Goal: Find specific fact: Find specific fact

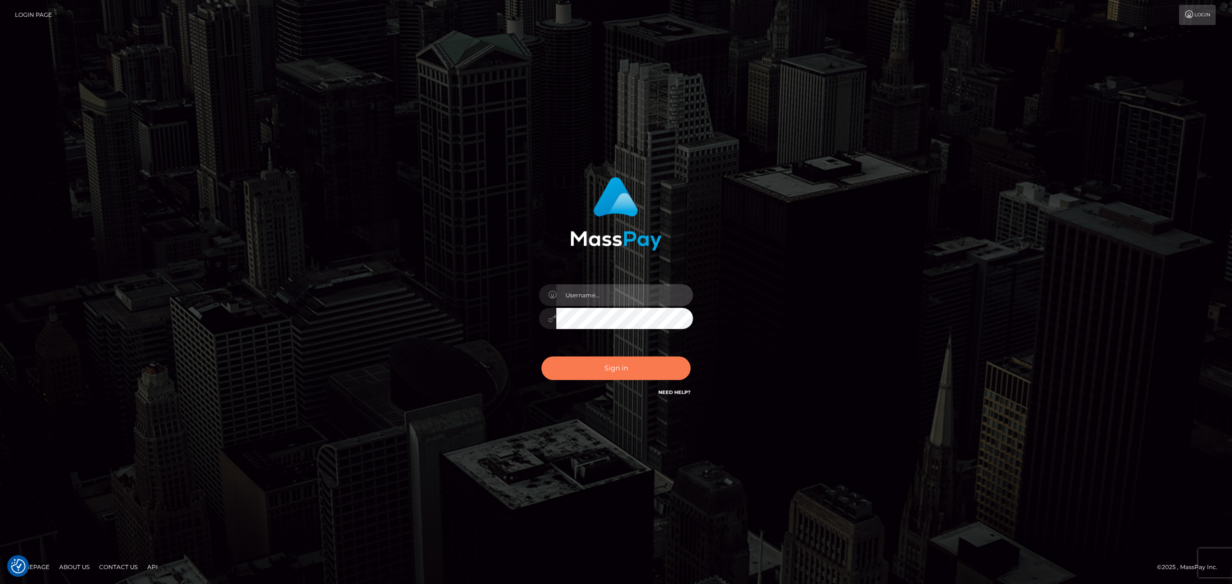
type input "[PERSON_NAME].Xcite"
click at [625, 379] on button "Sign in" at bounding box center [616, 369] width 149 height 24
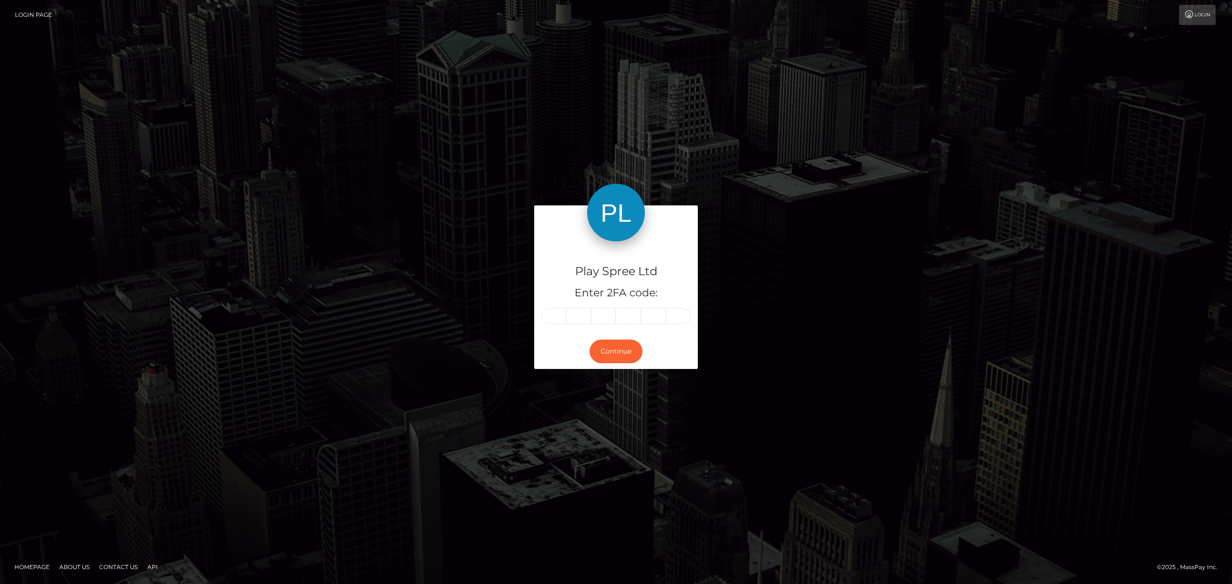
click at [556, 320] on input "text" at bounding box center [554, 316] width 25 height 16
type input "2"
type input "7"
type input "8"
type input "7"
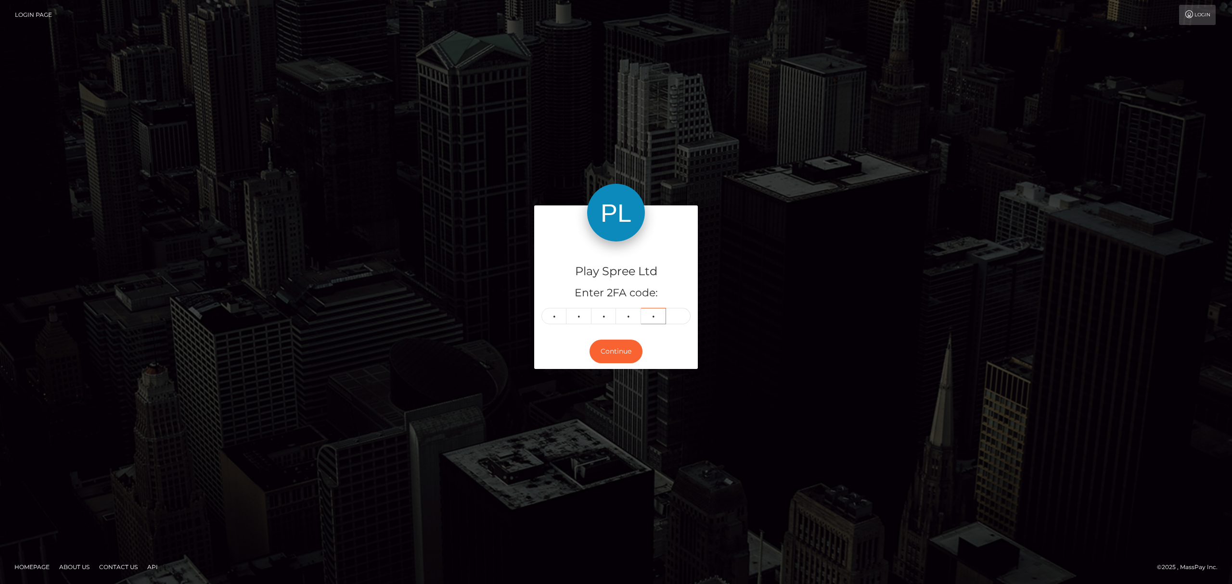
type input "6"
type input "2"
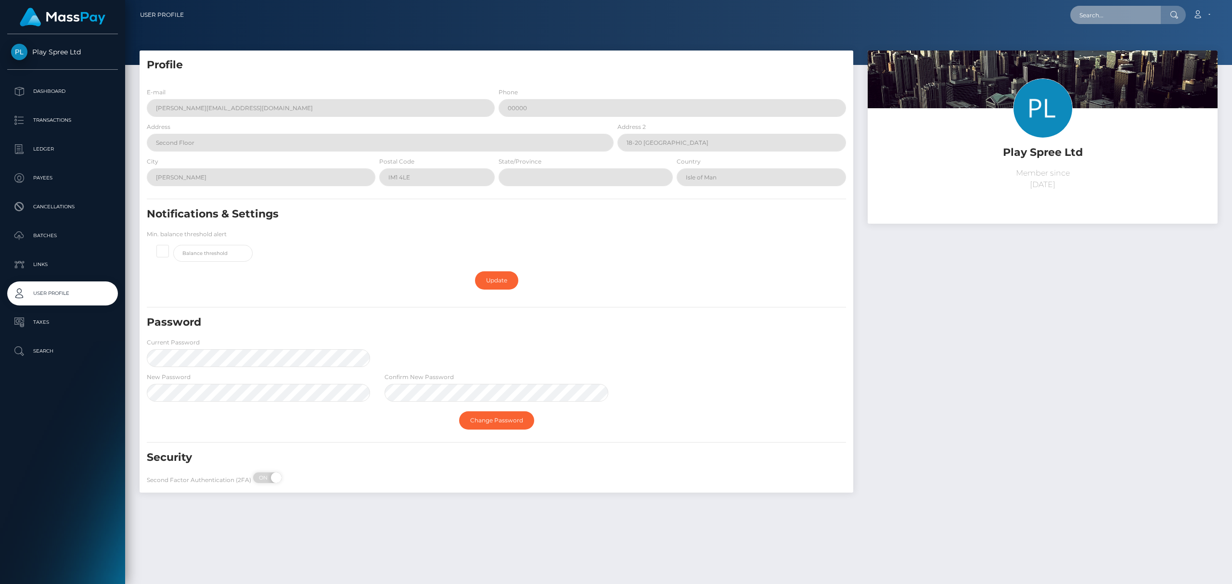
click at [1111, 11] on input "text" at bounding box center [1116, 15] width 90 height 18
paste input "302505"
type input "302505"
click at [1115, 49] on link "[PERSON_NAME]" at bounding box center [1109, 50] width 77 height 18
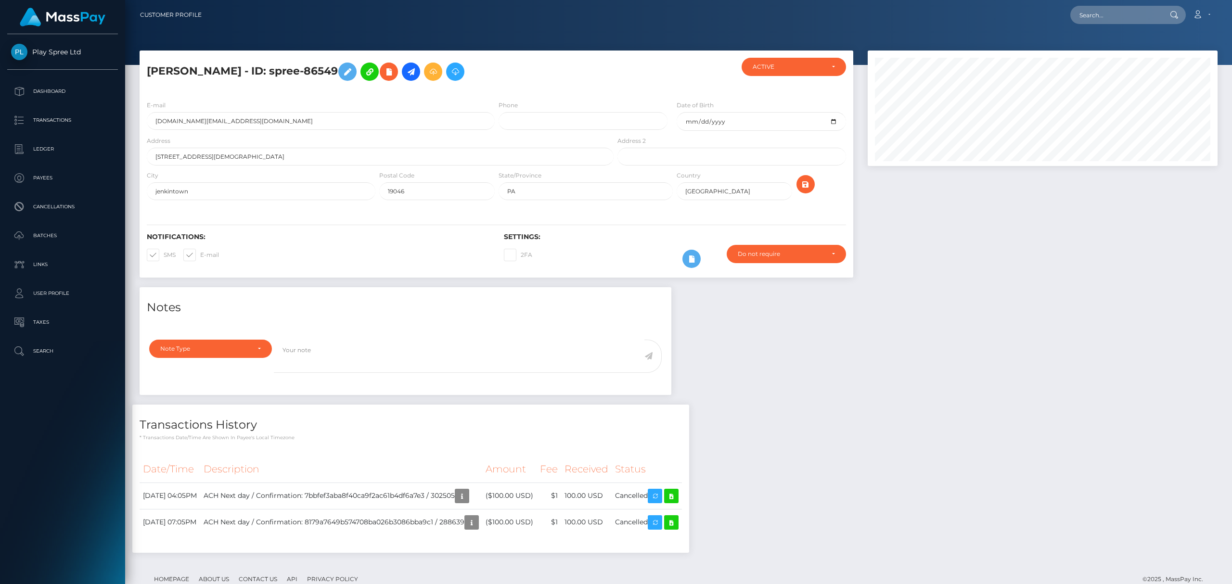
scroll to position [481236, 481002]
click at [482, 488] on div "Additional Info" at bounding box center [486, 477] width 63 height 24
click at [468, 499] on icon "button" at bounding box center [462, 496] width 12 height 12
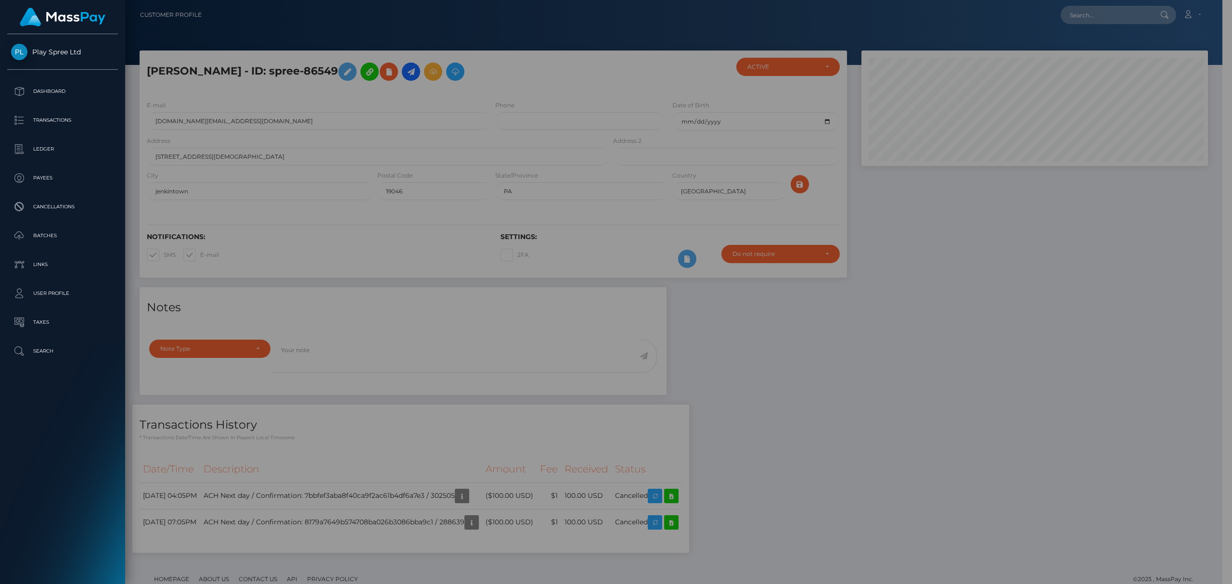
scroll to position [481236, 481005]
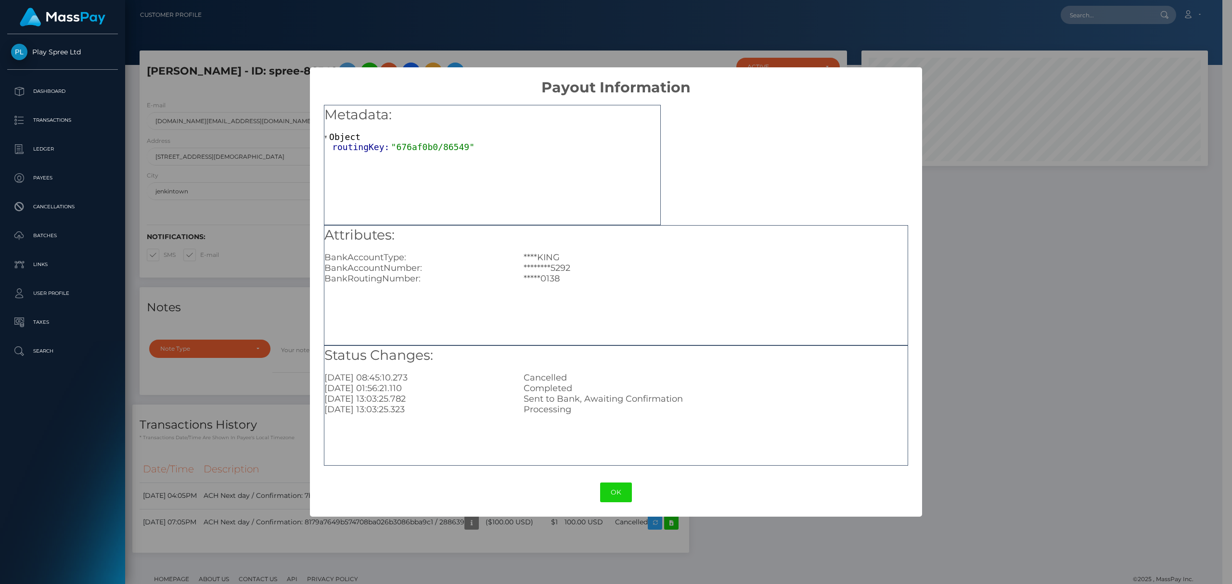
click at [1015, 407] on div "× Payout Information Metadata: Object routingKey: "676af0b0/86549" Attributes: …" at bounding box center [616, 292] width 1232 height 584
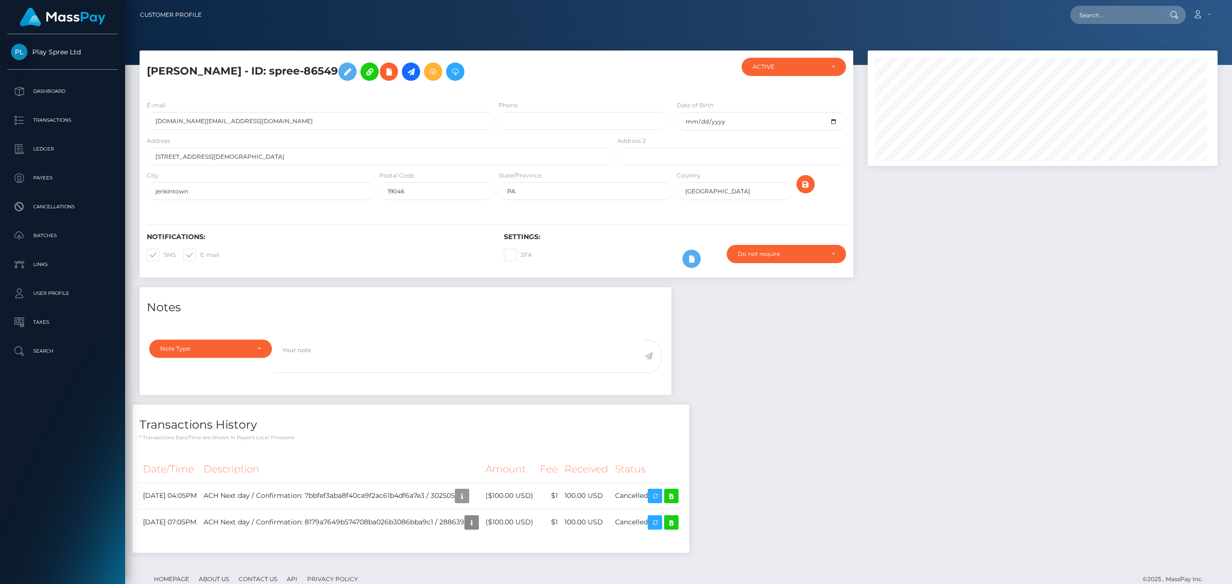
scroll to position [116, 349]
drag, startPoint x: 397, startPoint y: 68, endPoint x: 364, endPoint y: 66, distance: 32.8
click at [364, 66] on h5 "CARMEN MILAGROS MATOS - ID: spree-86549" at bounding box center [378, 72] width 462 height 28
copy h5 "86549"
click at [216, 127] on input "carmenmatos32.cm@gmail.com" at bounding box center [321, 121] width 348 height 18
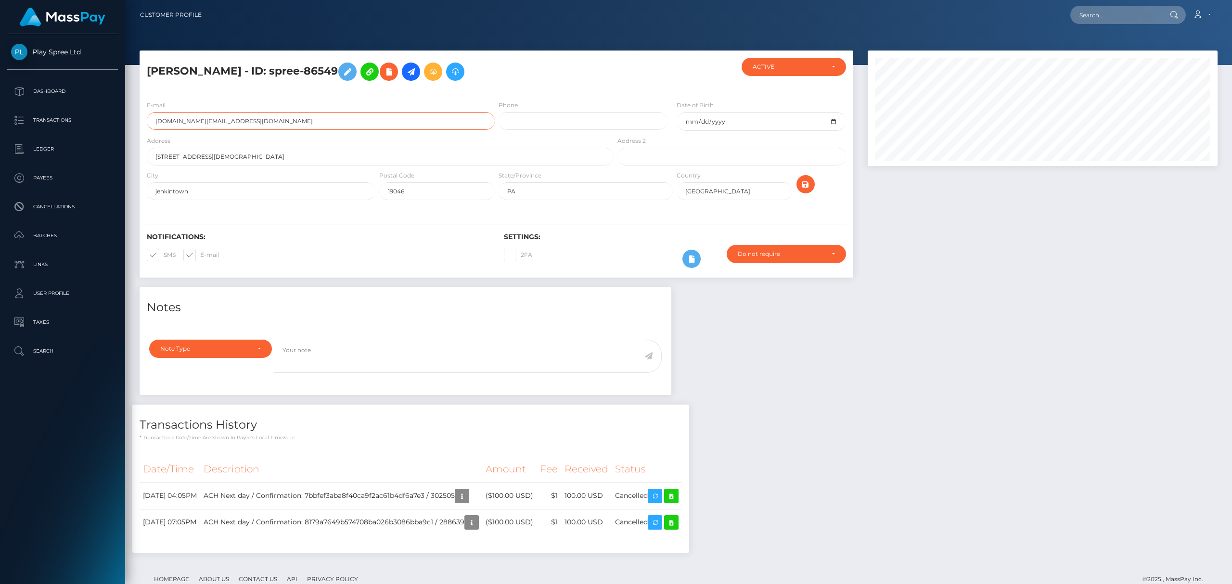
click at [216, 127] on input "carmenmatos32.cm@gmail.com" at bounding box center [321, 121] width 348 height 18
click at [183, 123] on input "carmenmatos32.cm@gmail.com" at bounding box center [321, 121] width 348 height 18
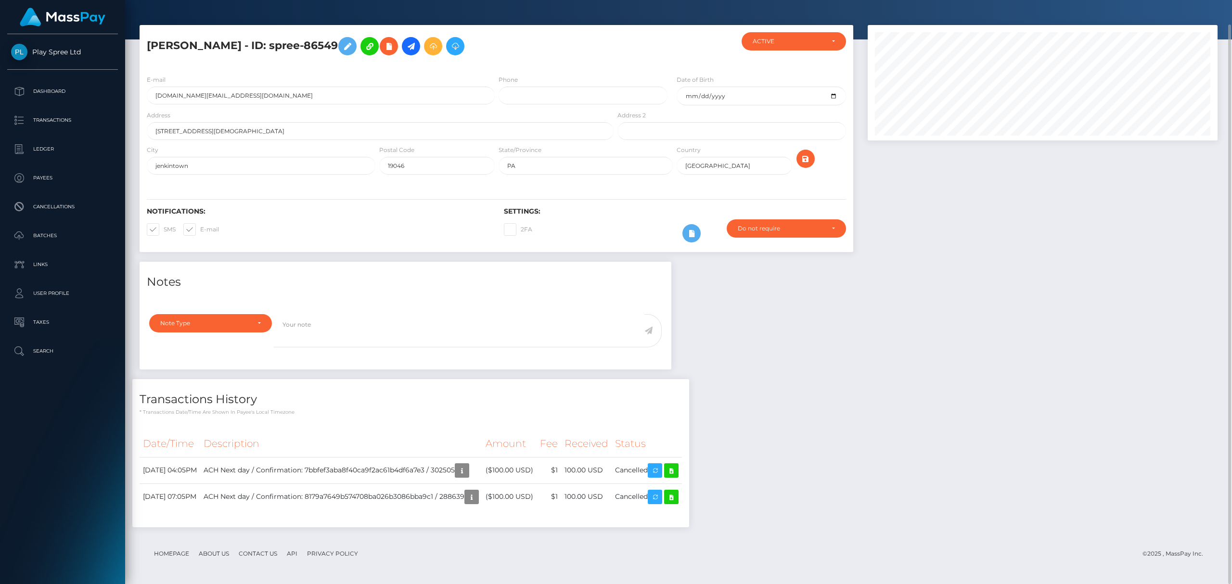
click at [986, 423] on div "Notes Note Type Compliance Clear Compliance General Note Type" at bounding box center [678, 399] width 1093 height 275
drag, startPoint x: 398, startPoint y: 45, endPoint x: 364, endPoint y: 41, distance: 33.9
click at [364, 41] on h5 "CARMEN MILAGROS MATOS - ID: spree-86549" at bounding box center [378, 46] width 462 height 28
copy h5 "86549"
